Goal: Information Seeking & Learning: Understand process/instructions

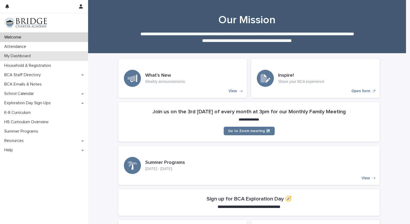
click at [24, 57] on p "My Dashboard" at bounding box center [18, 55] width 33 height 5
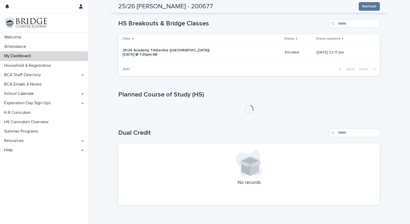
scroll to position [137, 0]
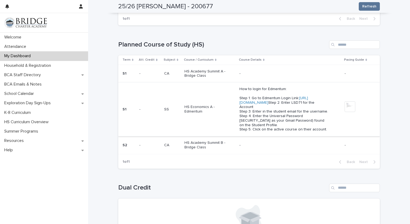
click at [269, 101] on link "[URL][DOMAIN_NAME]" at bounding box center [273, 100] width 69 height 8
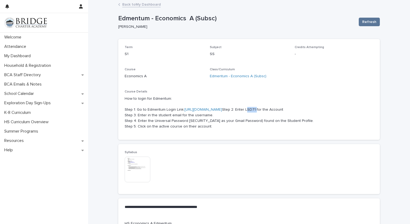
drag, startPoint x: 144, startPoint y: 114, endPoint x: 155, endPoint y: 115, distance: 10.2
click at [155, 115] on p "How to login for Edmentum: Step 1: Go to Edmentum Login Link: [URL][DOMAIN_NAME…" at bounding box center [249, 112] width 249 height 33
drag, startPoint x: 155, startPoint y: 115, endPoint x: 148, endPoint y: 114, distance: 7.0
click at [148, 114] on p "How to login for Edmentum: Step 1: Go to Edmentum Login Link: [URL][DOMAIN_NAME…" at bounding box center [249, 112] width 249 height 33
click at [148, 115] on p "How to login for Edmentum: Step 1: Go to Edmentum Login Link: [URL][DOMAIN_NAME…" at bounding box center [249, 112] width 249 height 33
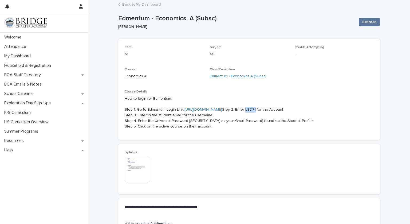
drag, startPoint x: 144, startPoint y: 116, endPoint x: 154, endPoint y: 116, distance: 9.6
click at [154, 116] on p "How to login for Edmentum: Step 1: Go to Edmentum Login Link: [URL][DOMAIN_NAME…" at bounding box center [249, 112] width 249 height 33
drag, startPoint x: 154, startPoint y: 116, endPoint x: 141, endPoint y: 125, distance: 15.6
click at [141, 125] on p "How to login for Edmentum: Step 1: Go to Edmentum Login Link: [URL][DOMAIN_NAME…" at bounding box center [249, 112] width 249 height 33
drag, startPoint x: 144, startPoint y: 115, endPoint x: 154, endPoint y: 115, distance: 9.6
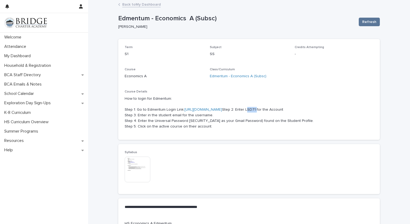
click at [154, 115] on p "How to login for Edmentum: Step 1: Go to Edmentum Login Link: [URL][DOMAIN_NAME…" at bounding box center [249, 112] width 249 height 33
drag, startPoint x: 154, startPoint y: 115, endPoint x: 150, endPoint y: 114, distance: 4.4
copy p "LSD71"
